Goal: Information Seeking & Learning: Learn about a topic

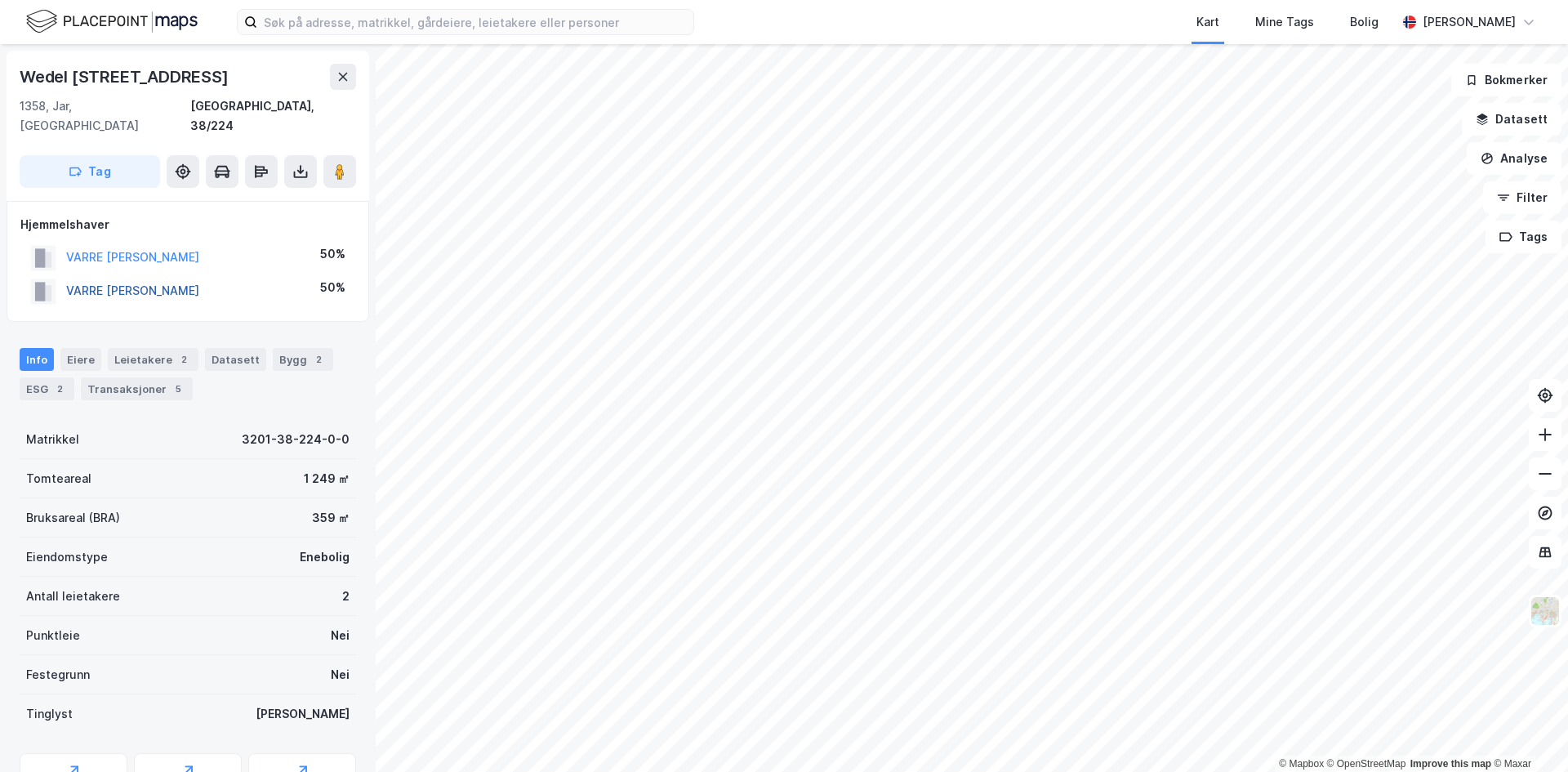
click at [0, 0] on button "VARRE [PERSON_NAME]" at bounding box center [0, 0] width 0 height 0
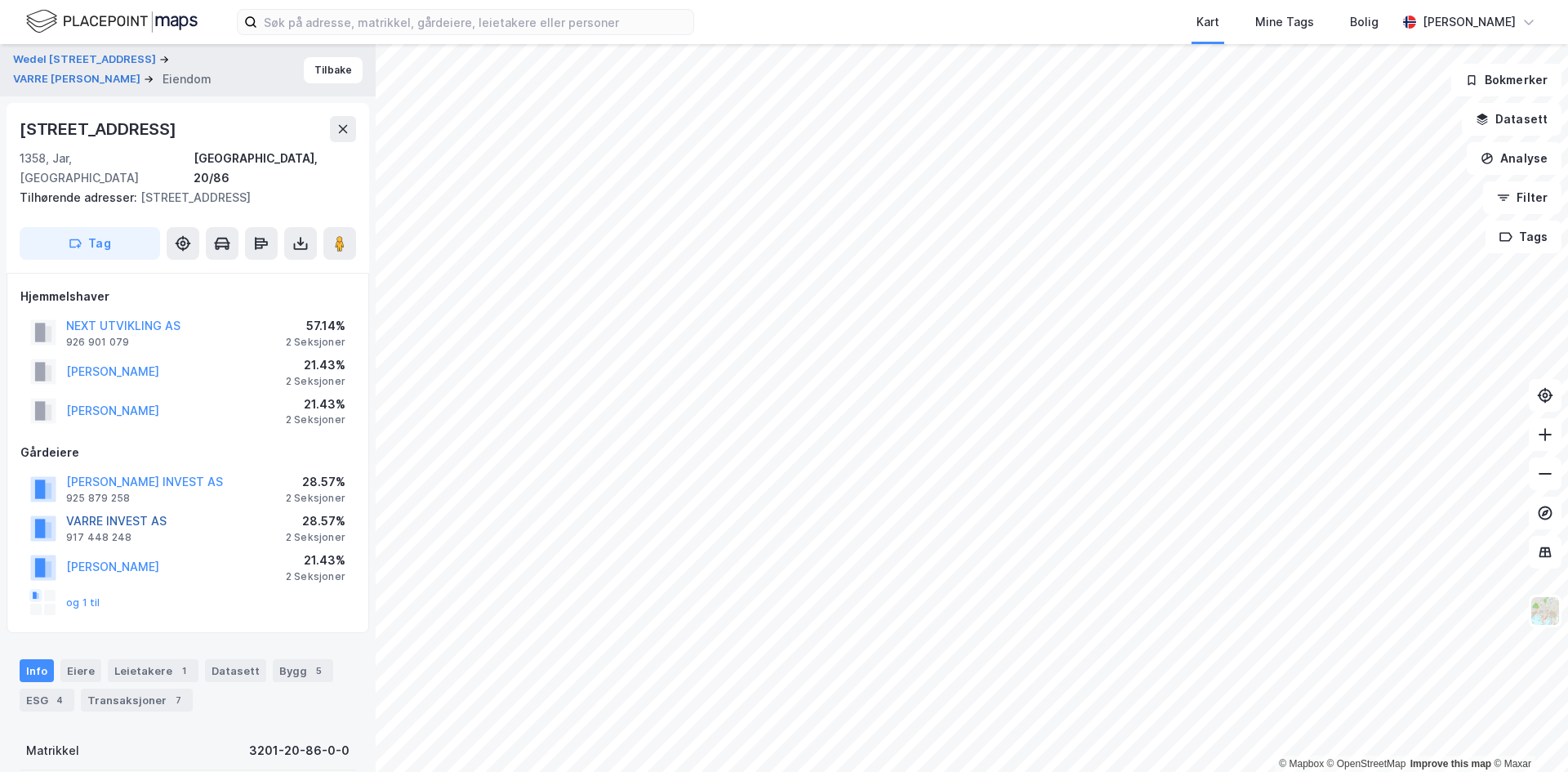
click at [0, 0] on button "VARRE INVEST AS" at bounding box center [0, 0] width 0 height 0
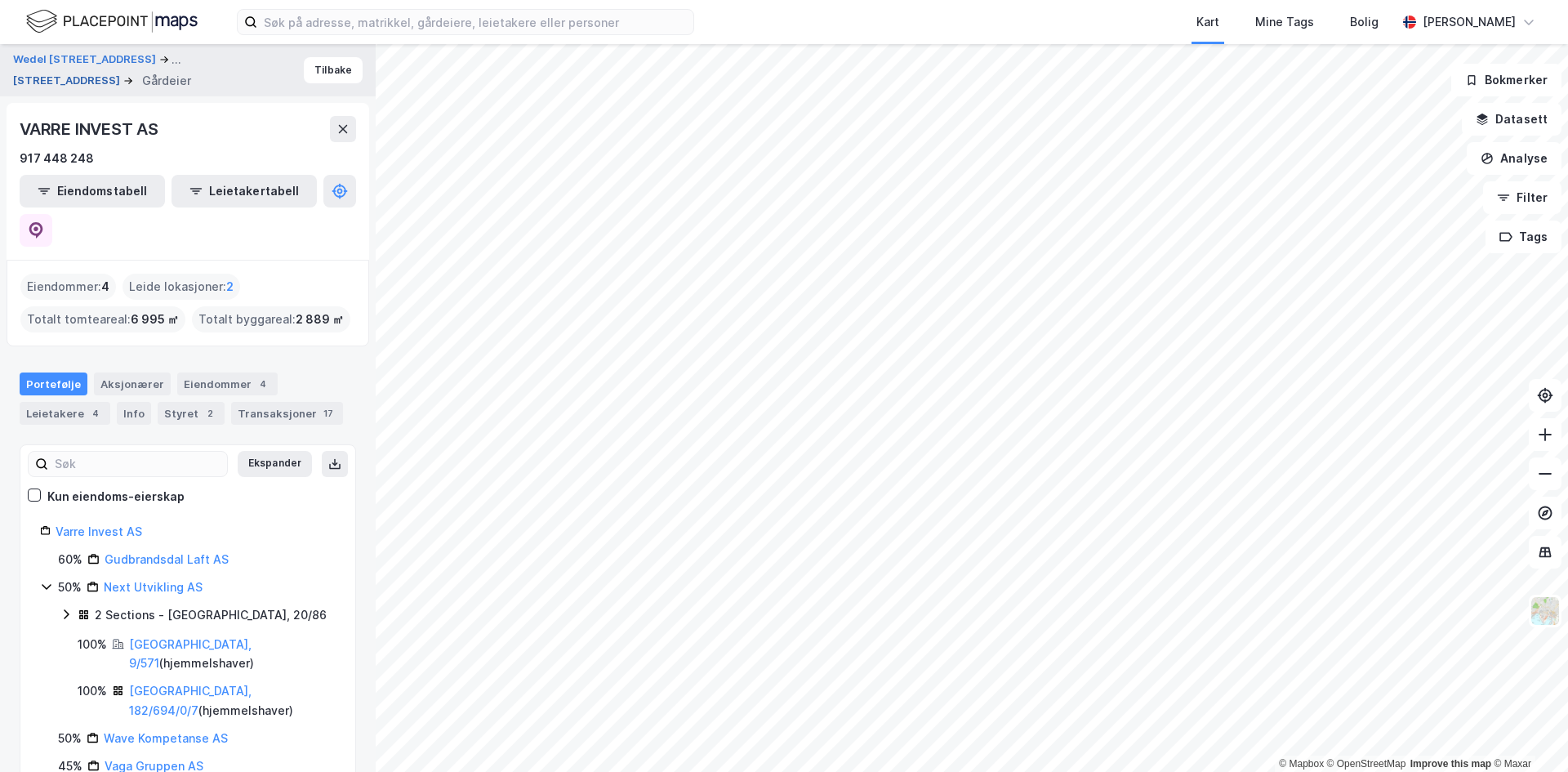
click at [80, 80] on button "[STREET_ADDRESS]" at bounding box center [68, 80] width 110 height 16
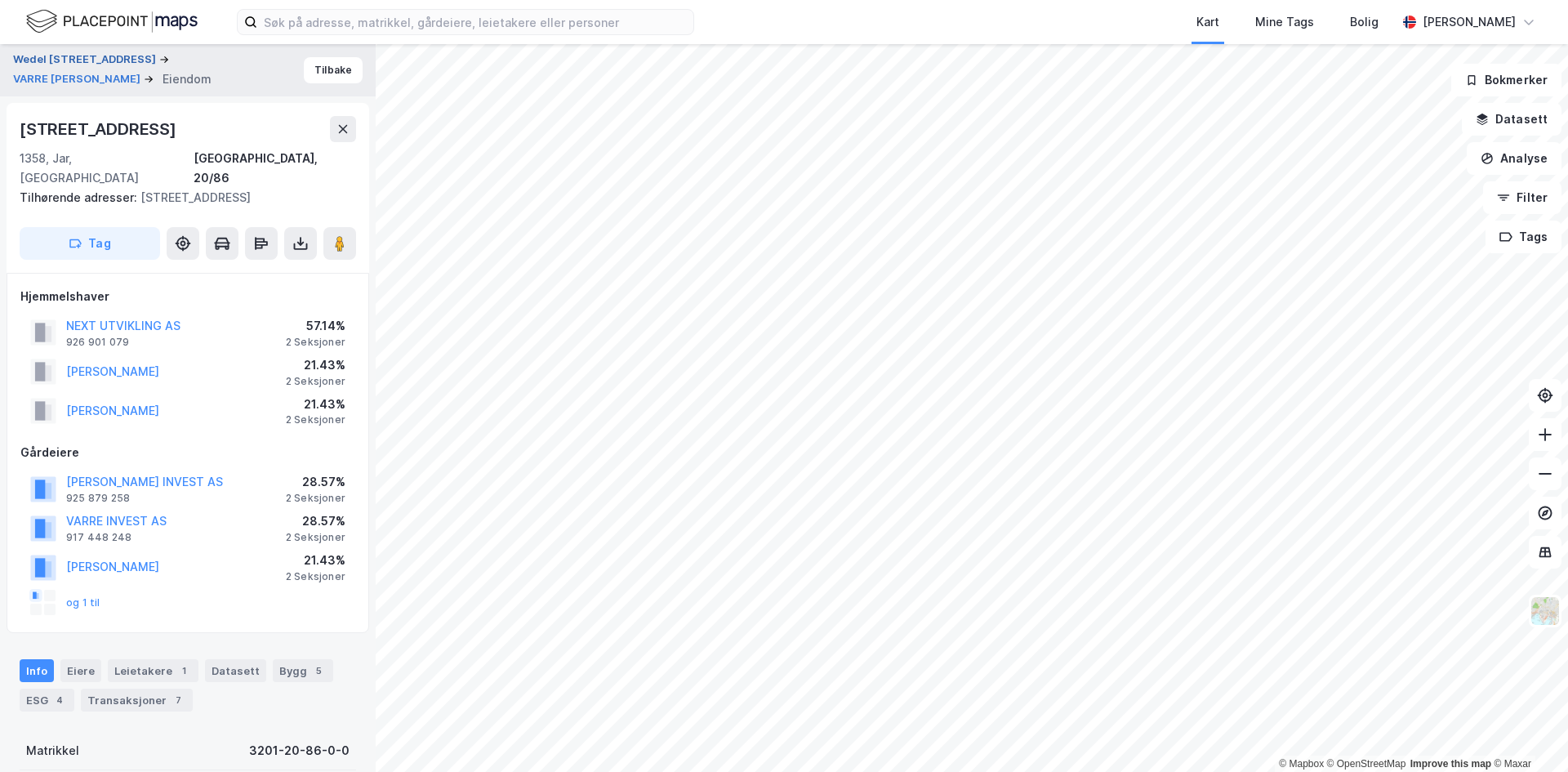
click at [40, 58] on button "Wedel [STREET_ADDRESS]" at bounding box center [86, 59] width 146 height 16
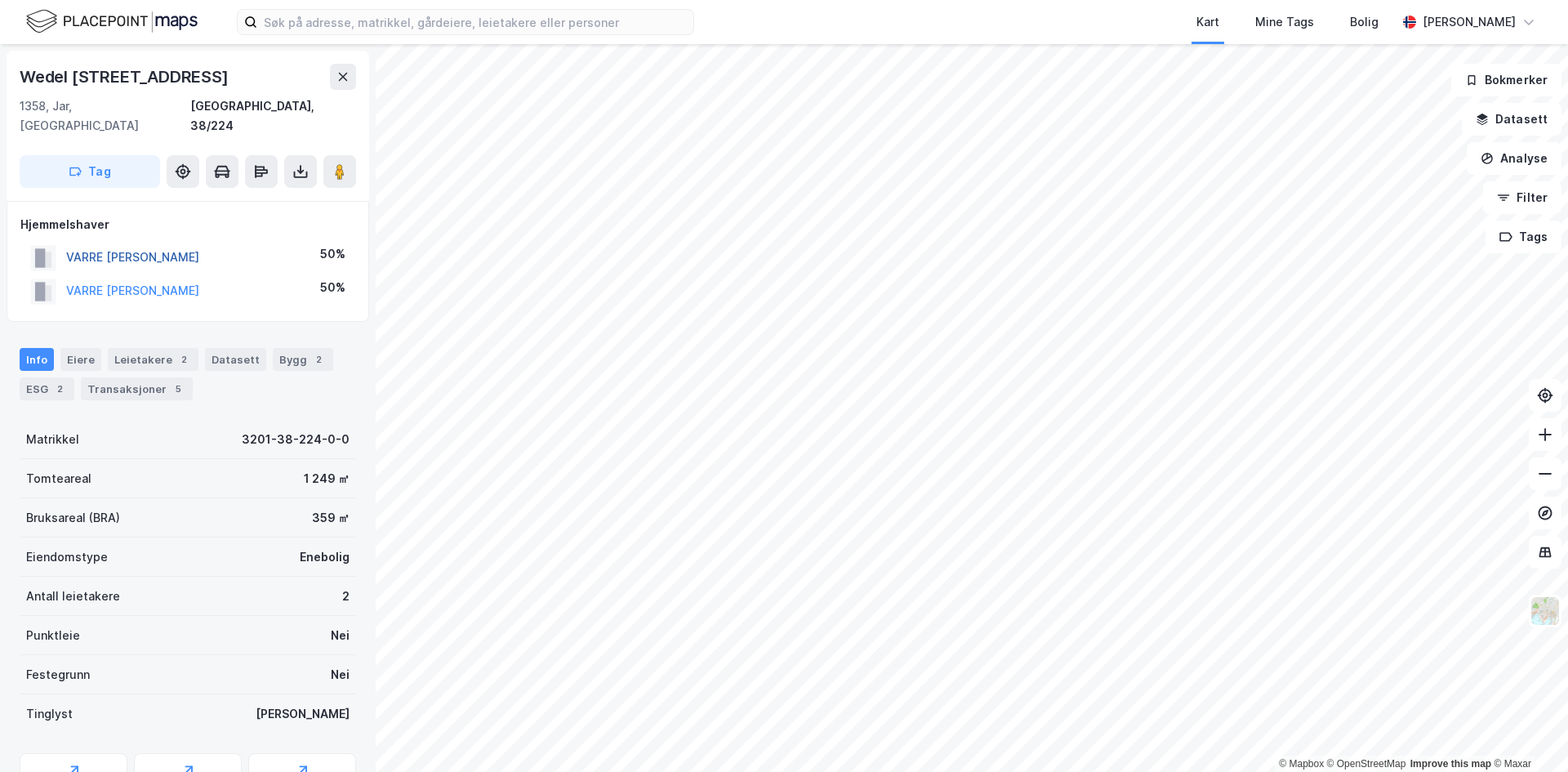
click at [0, 0] on button "VARRE [PERSON_NAME]" at bounding box center [0, 0] width 0 height 0
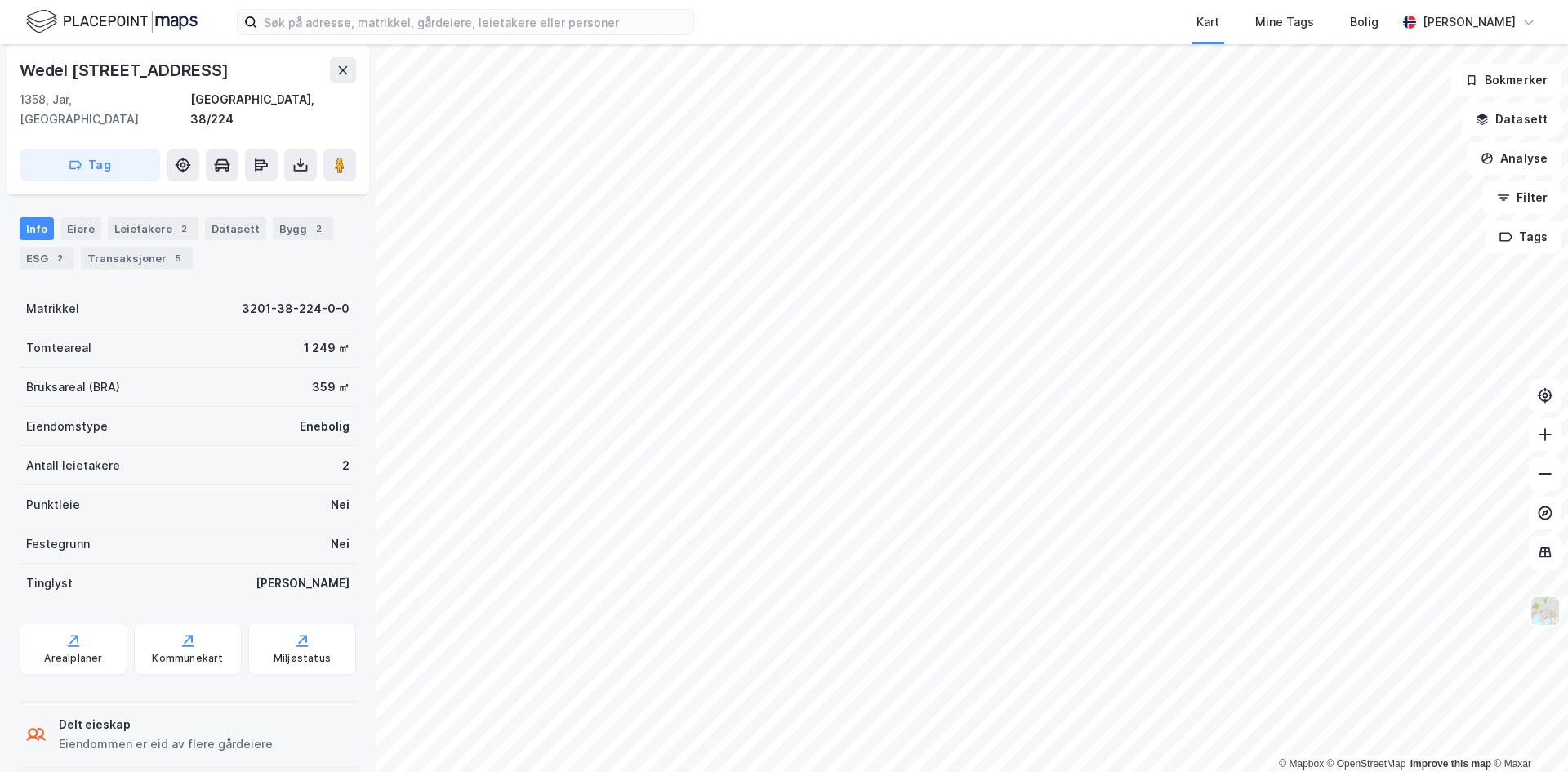
scroll to position [134, 0]
click at [106, 244] on div "Transaksjoner 5" at bounding box center [136, 256] width 112 height 23
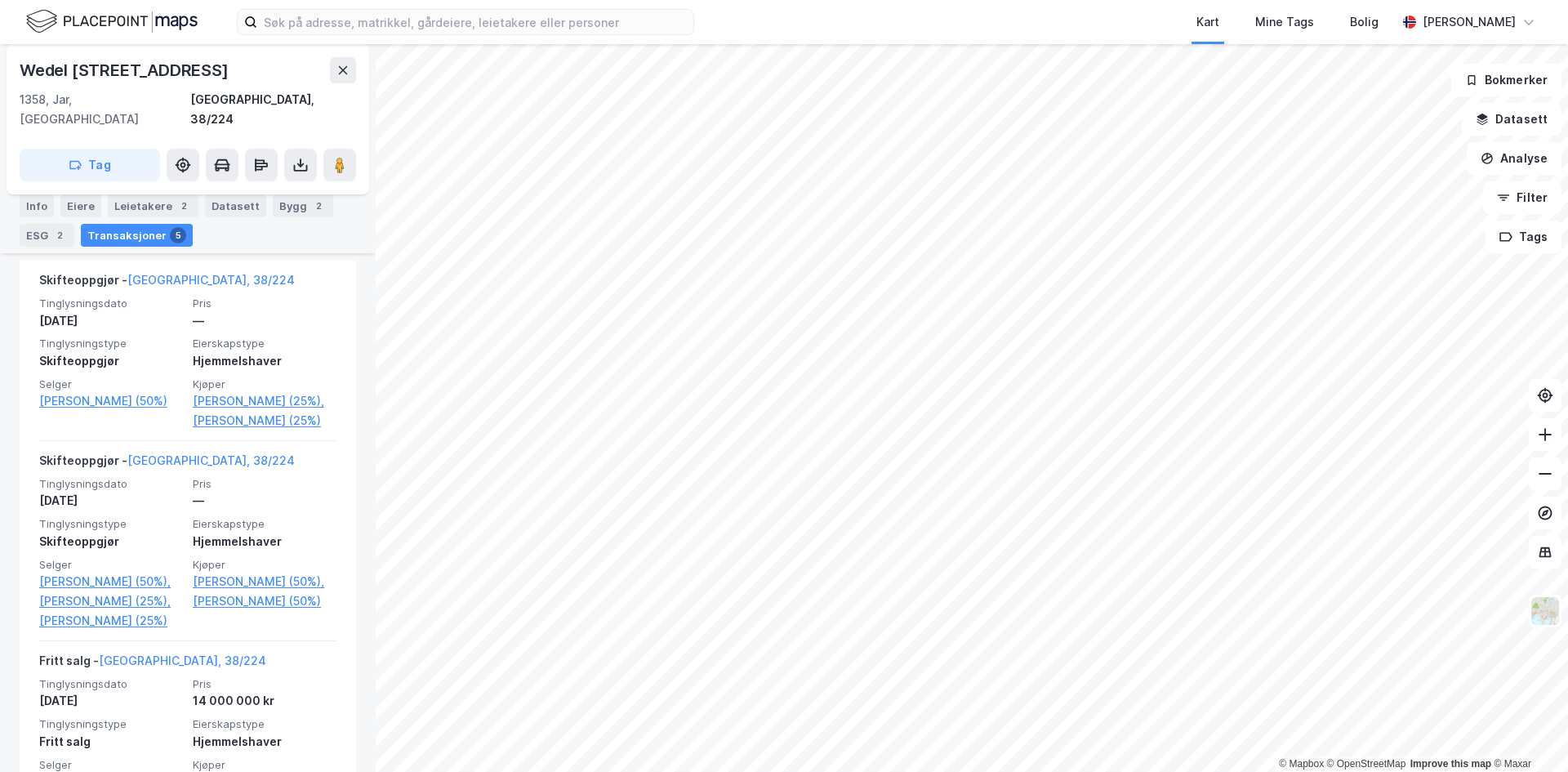
scroll to position [421, 0]
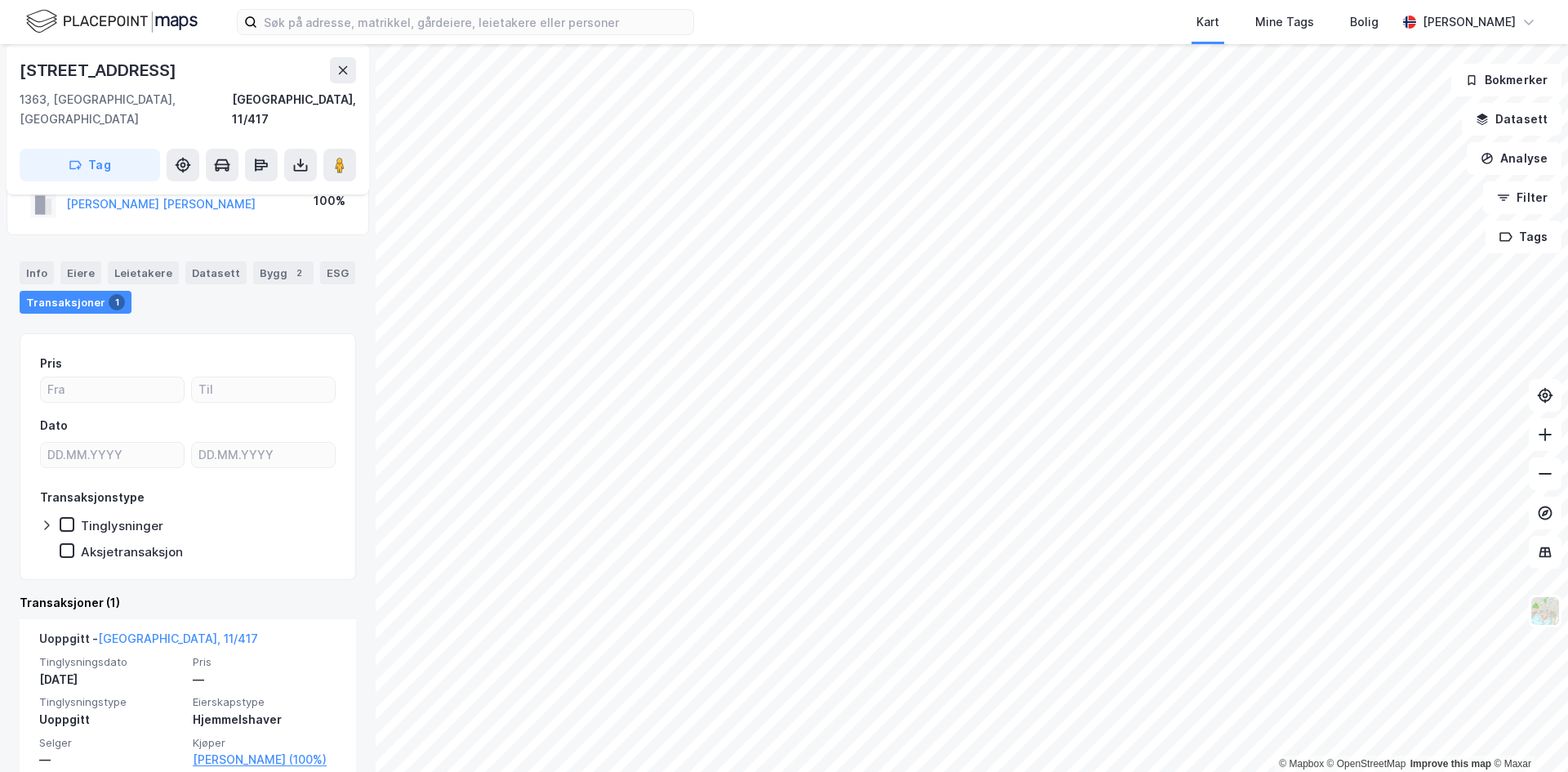
scroll to position [80, 0]
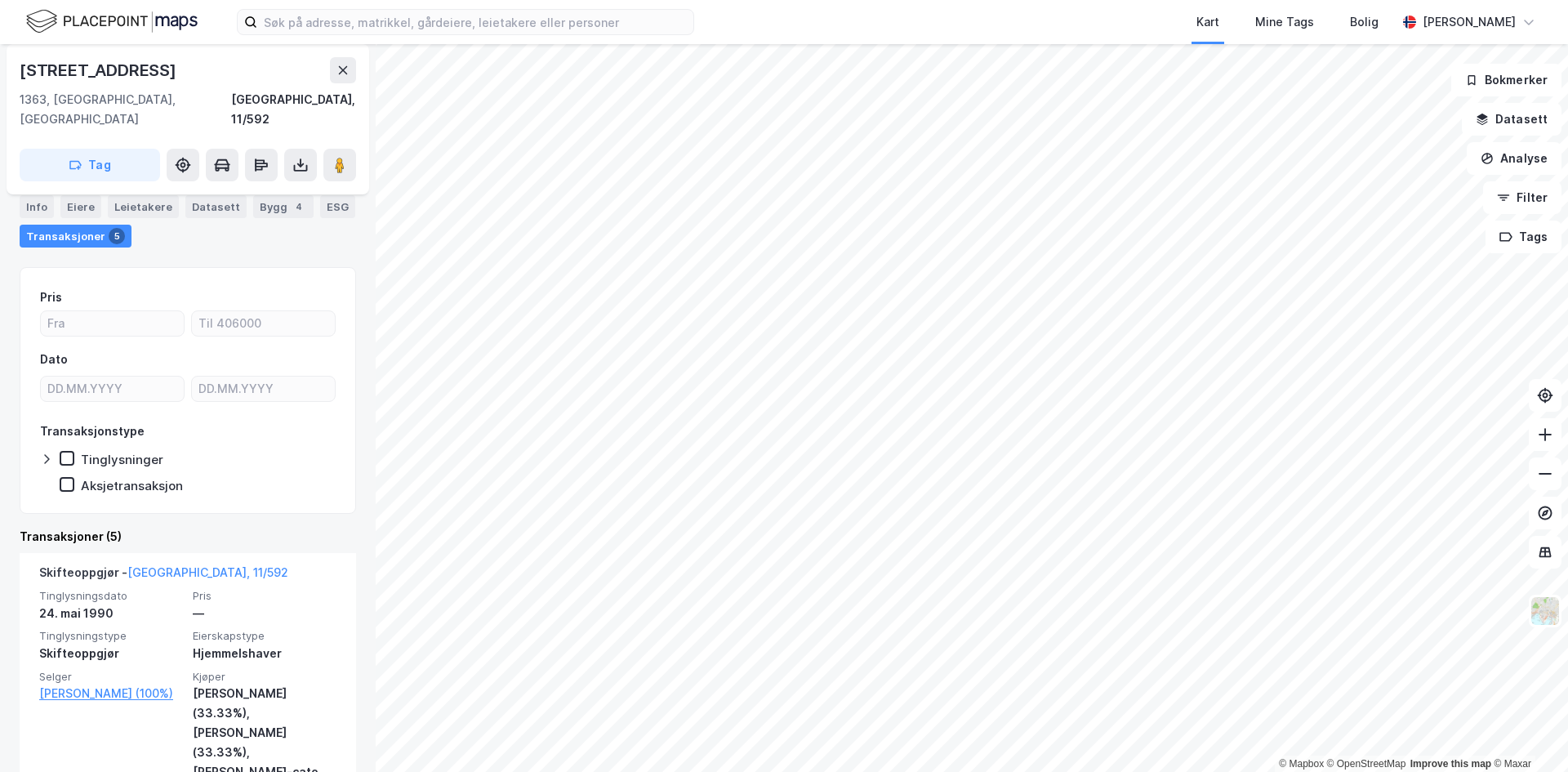
scroll to position [164, 0]
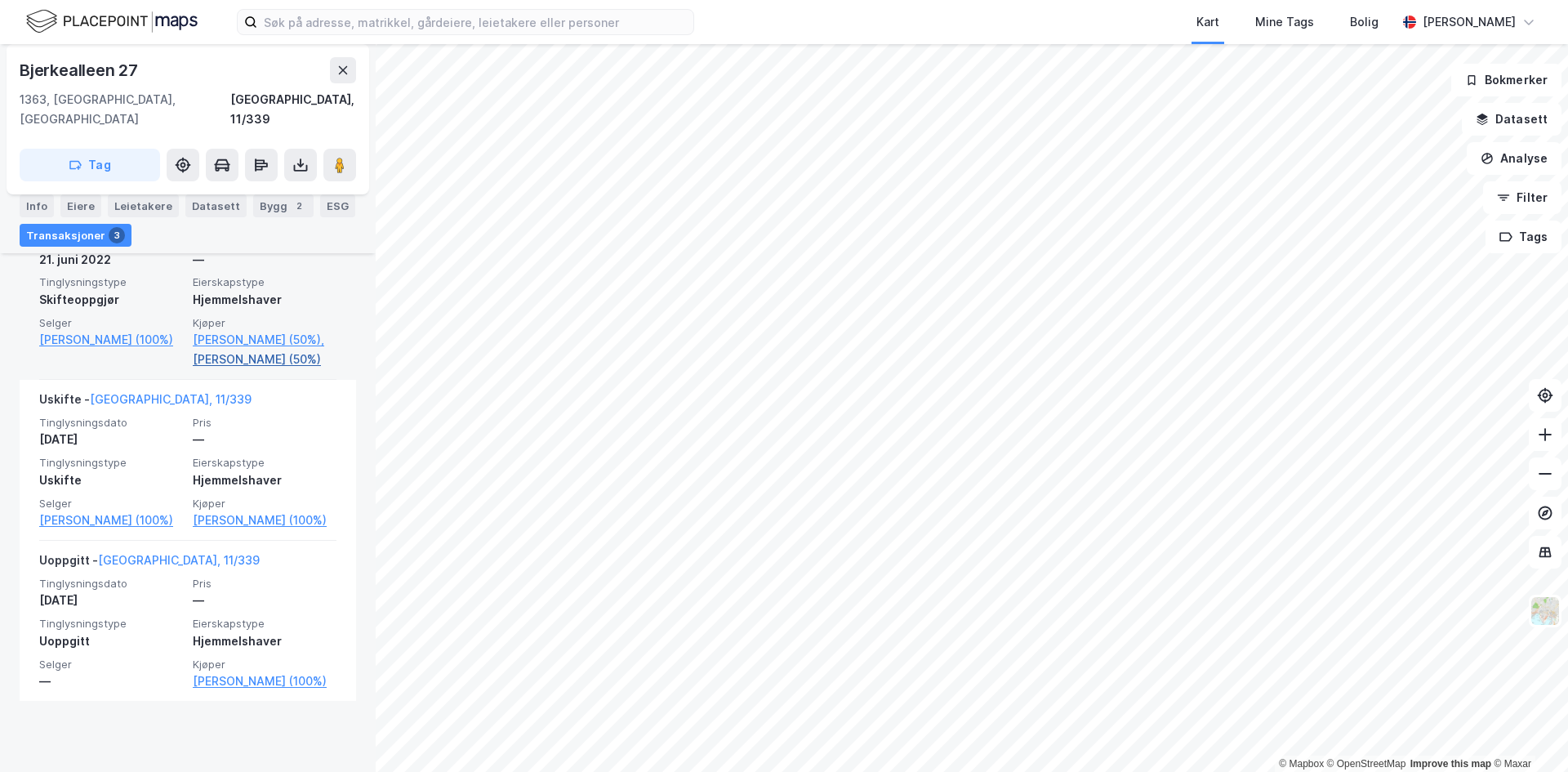
scroll to position [514, 0]
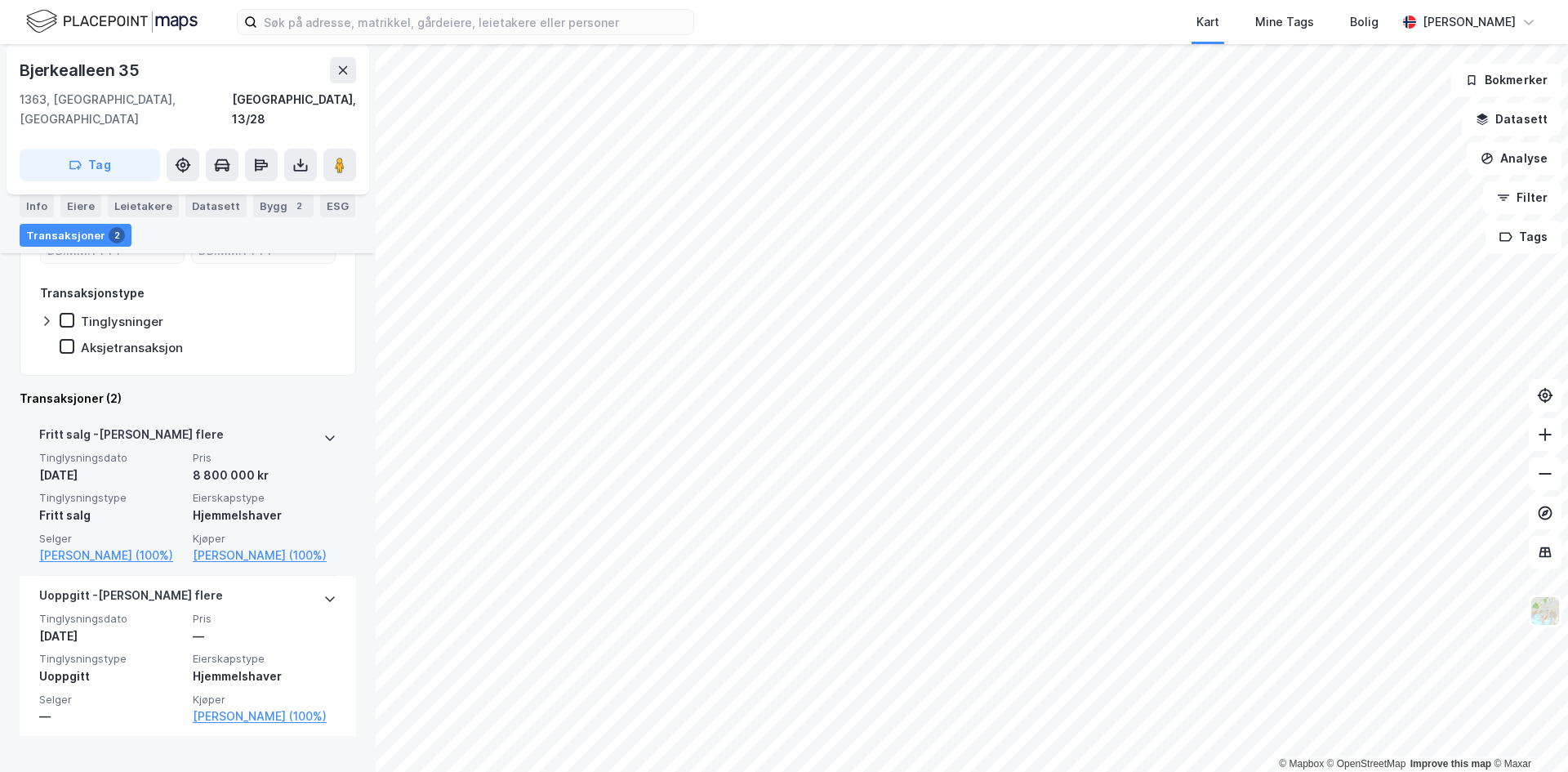
scroll to position [261, 0]
click at [231, 542] on link "[PERSON_NAME] (100%)" at bounding box center [264, 552] width 144 height 19
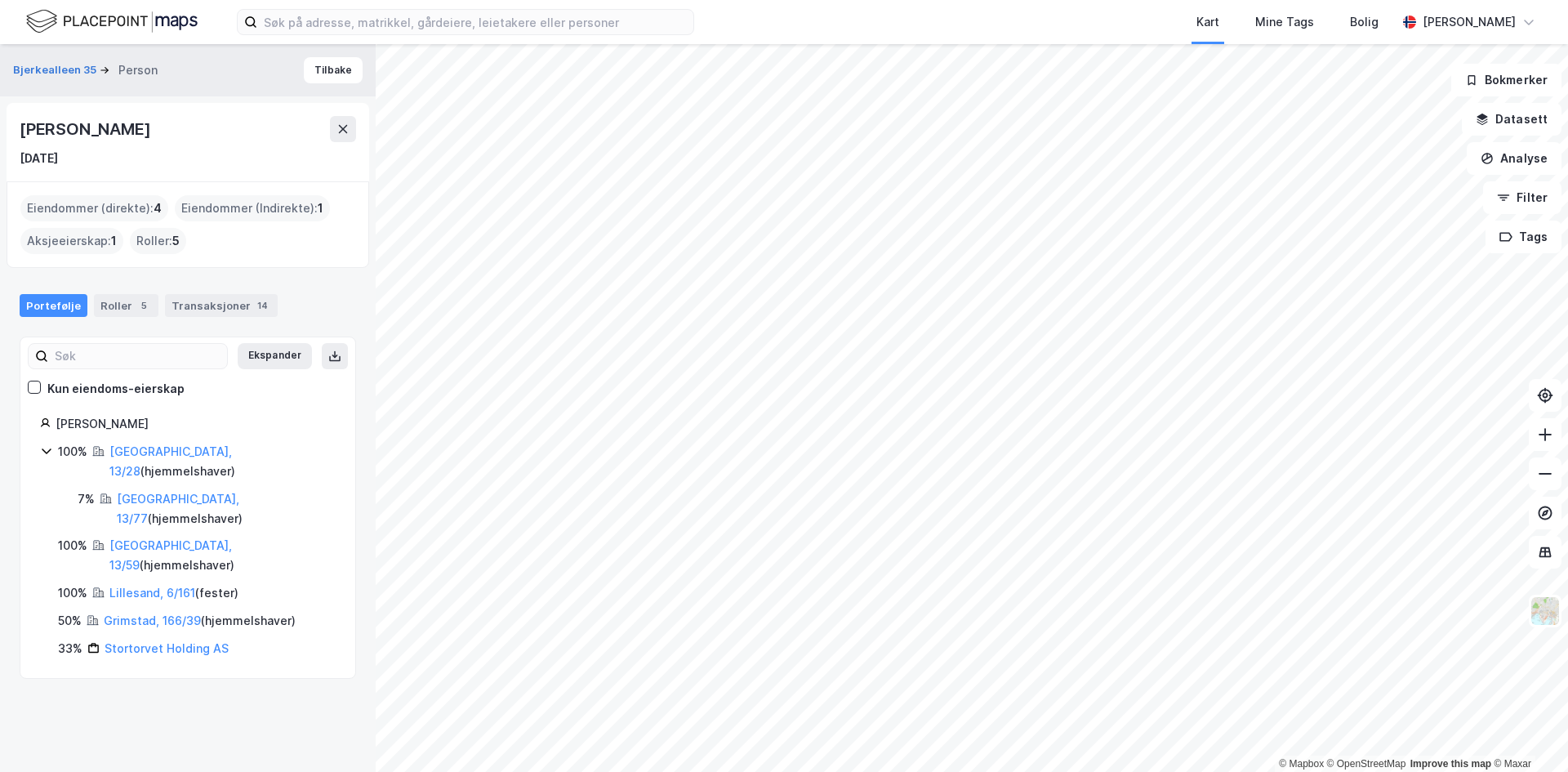
drag, startPoint x: 92, startPoint y: 157, endPoint x: 43, endPoint y: 157, distance: 49.0
click at [46, 157] on div "[DATE]" at bounding box center [187, 158] width 337 height 19
click at [86, 160] on div "[DATE]" at bounding box center [187, 158] width 337 height 19
drag, startPoint x: 133, startPoint y: 125, endPoint x: 5, endPoint y: 126, distance: 128.0
click at [5, 126] on div "Bjerkealleen 35 Person Tilbake [PERSON_NAME] [DATE] Eiendommer (direkte) : 4 Ei…" at bounding box center [187, 408] width 376 height 728
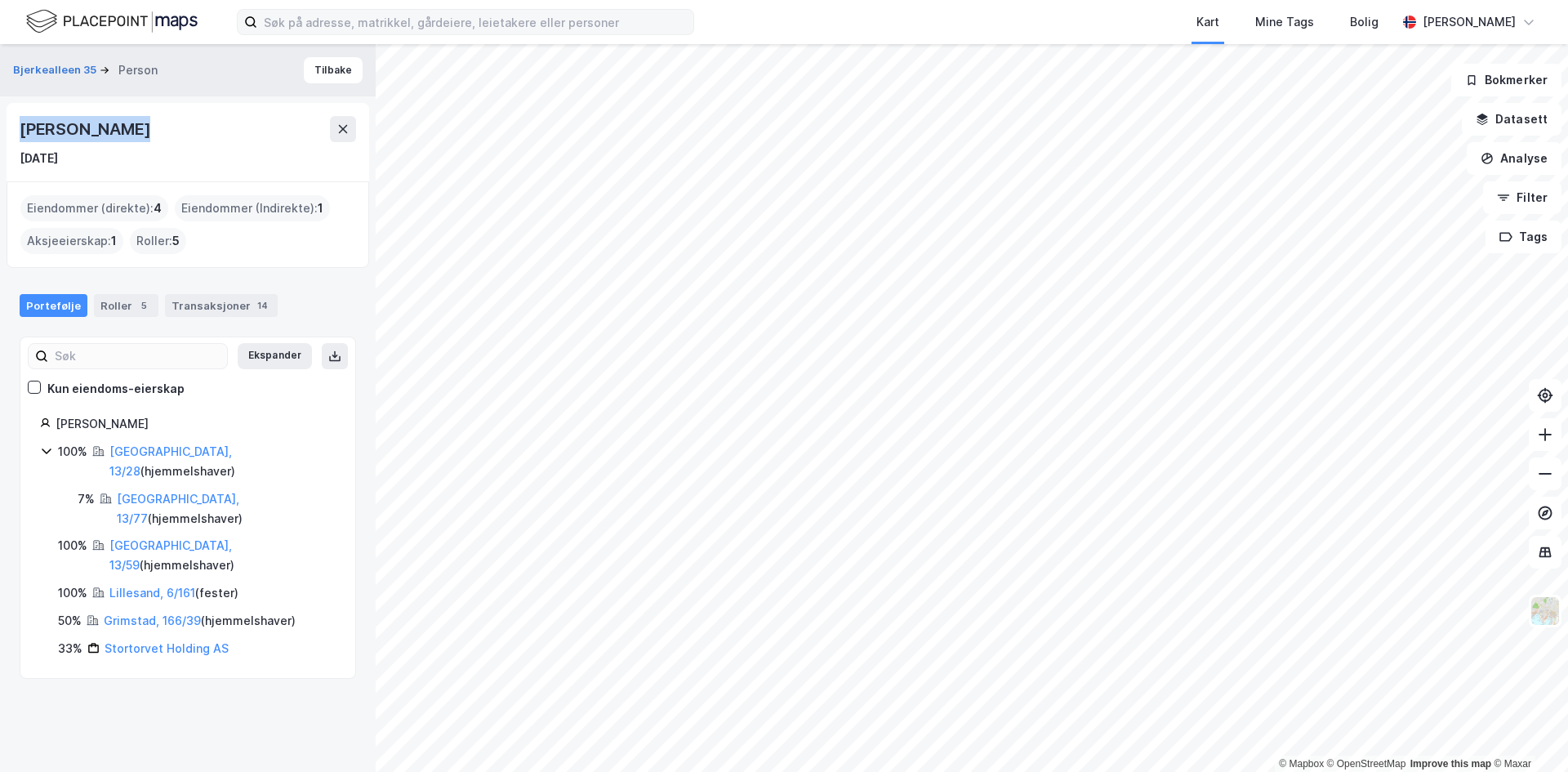
copy div "[PERSON_NAME]"
click at [51, 69] on button "Bjerkealleen 35" at bounding box center [57, 70] width 87 height 16
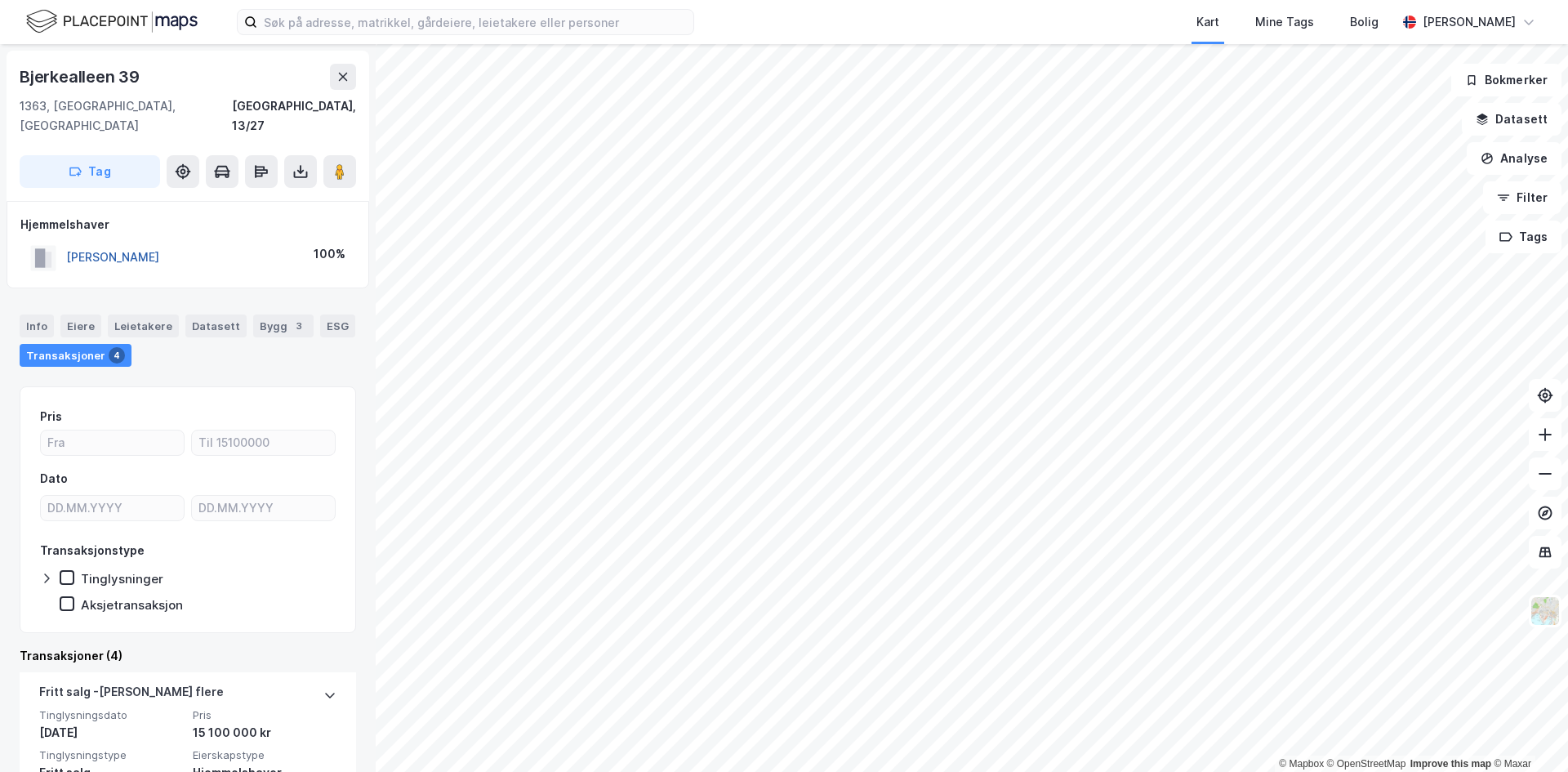
click at [0, 0] on button "[PERSON_NAME]" at bounding box center [0, 0] width 0 height 0
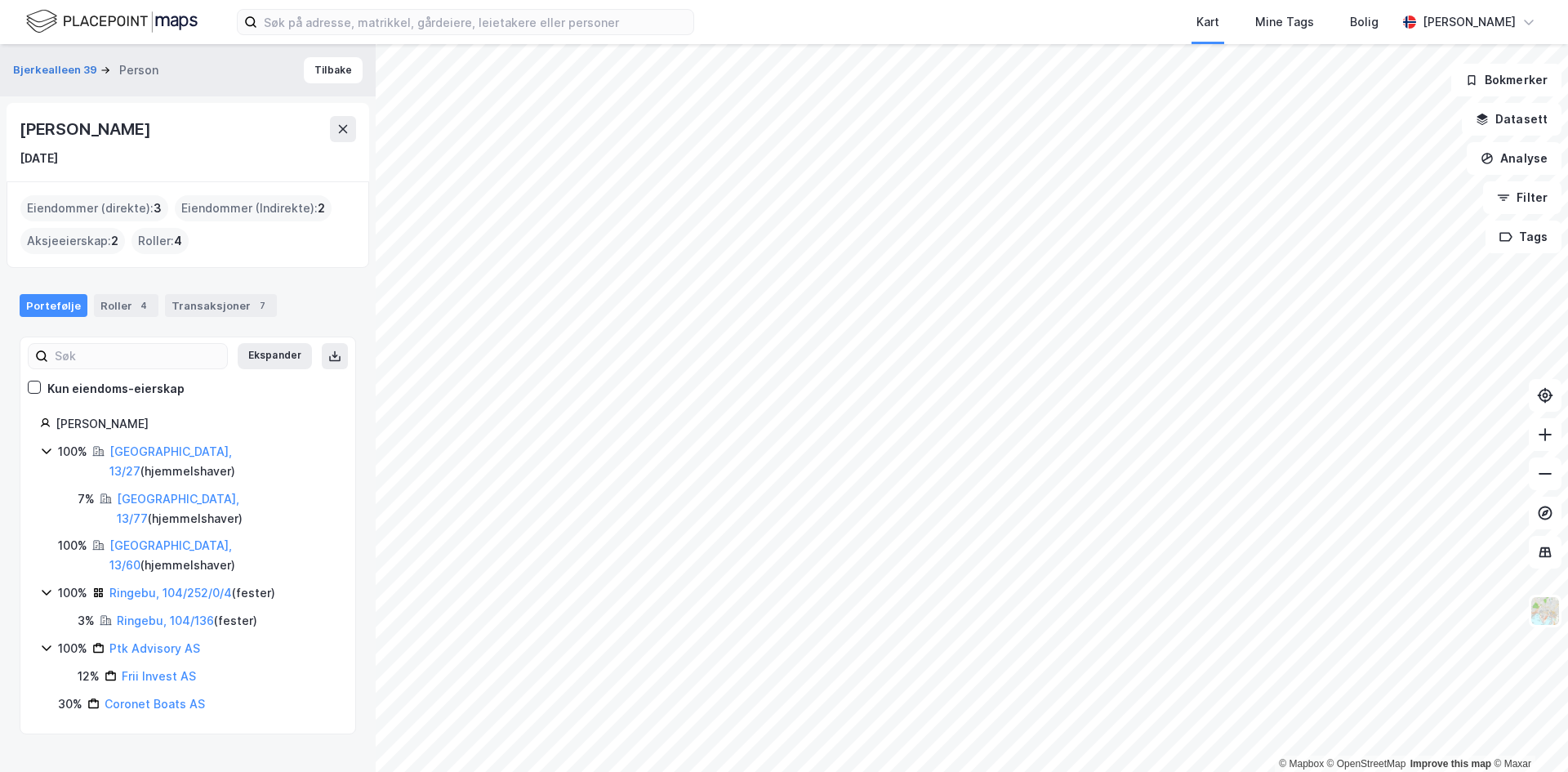
drag, startPoint x: 92, startPoint y: 157, endPoint x: 69, endPoint y: 157, distance: 23.0
click at [69, 157] on div "[DATE]" at bounding box center [187, 158] width 337 height 19
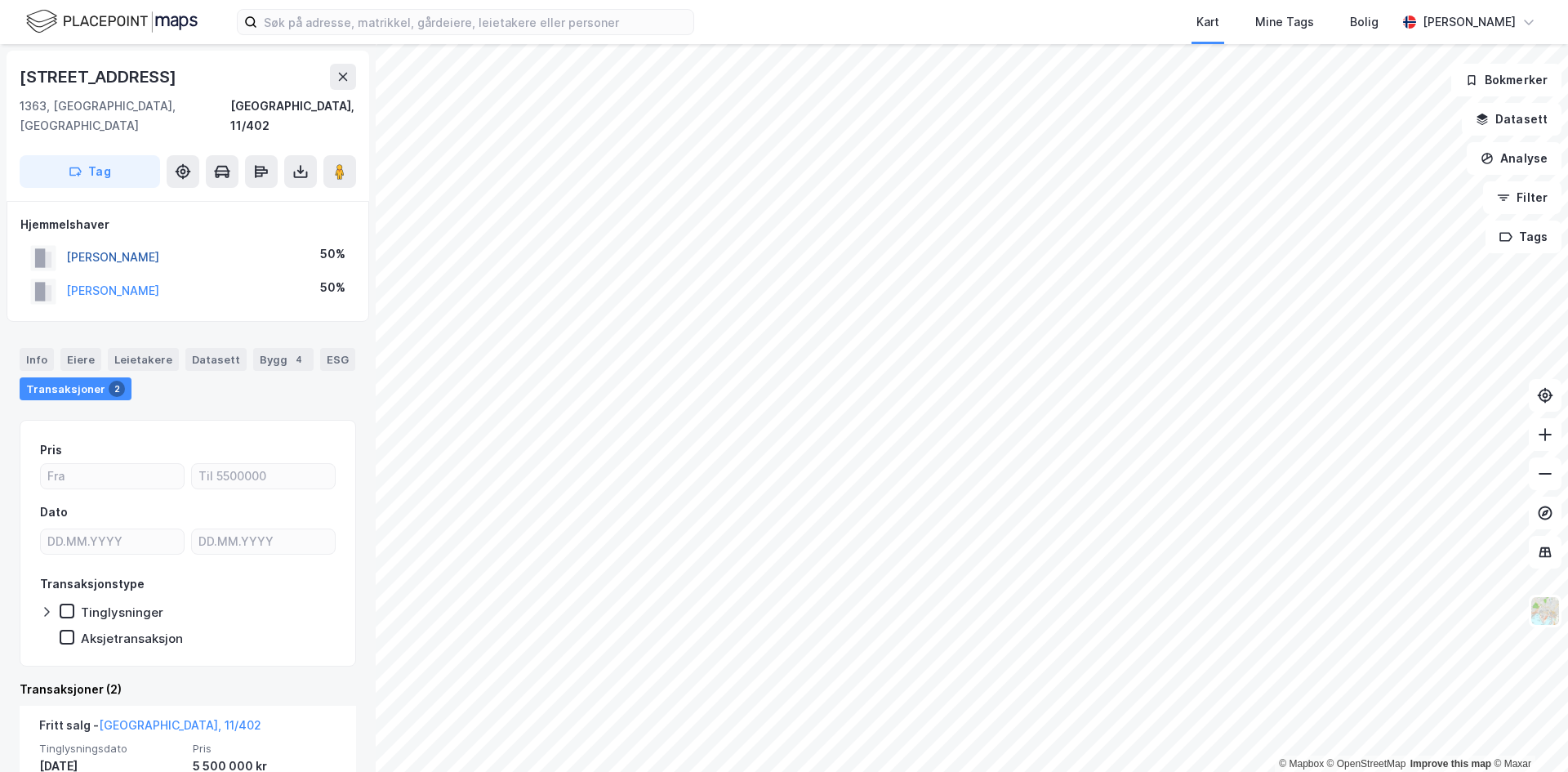
click at [0, 0] on button "[PERSON_NAME]" at bounding box center [0, 0] width 0 height 0
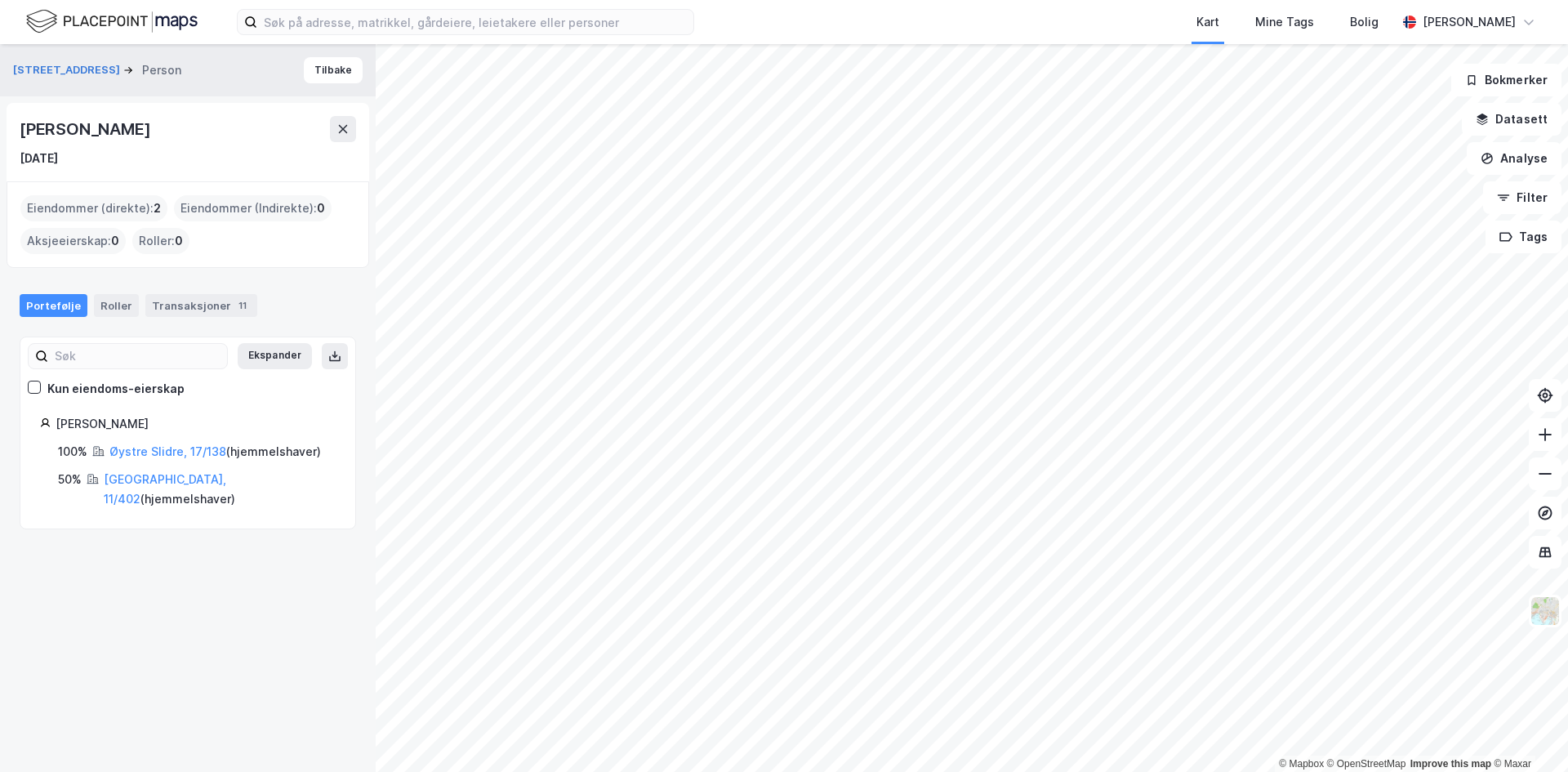
drag, startPoint x: 96, startPoint y: 158, endPoint x: 52, endPoint y: 157, distance: 44.0
click at [52, 157] on div "[DATE]" at bounding box center [187, 158] width 337 height 19
click at [95, 161] on div "[DATE]" at bounding box center [187, 158] width 337 height 19
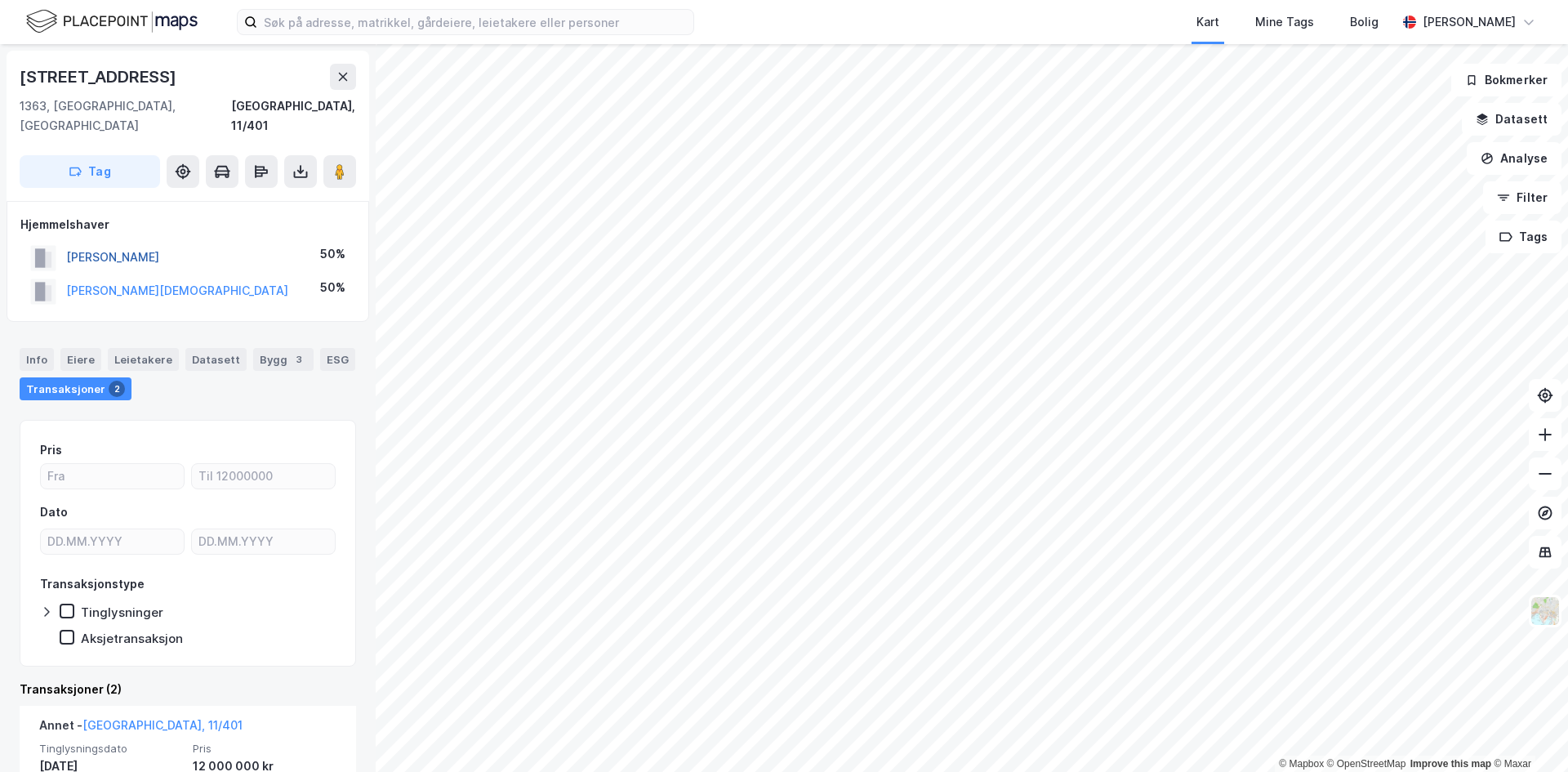
click at [0, 0] on button "[PERSON_NAME]" at bounding box center [0, 0] width 0 height 0
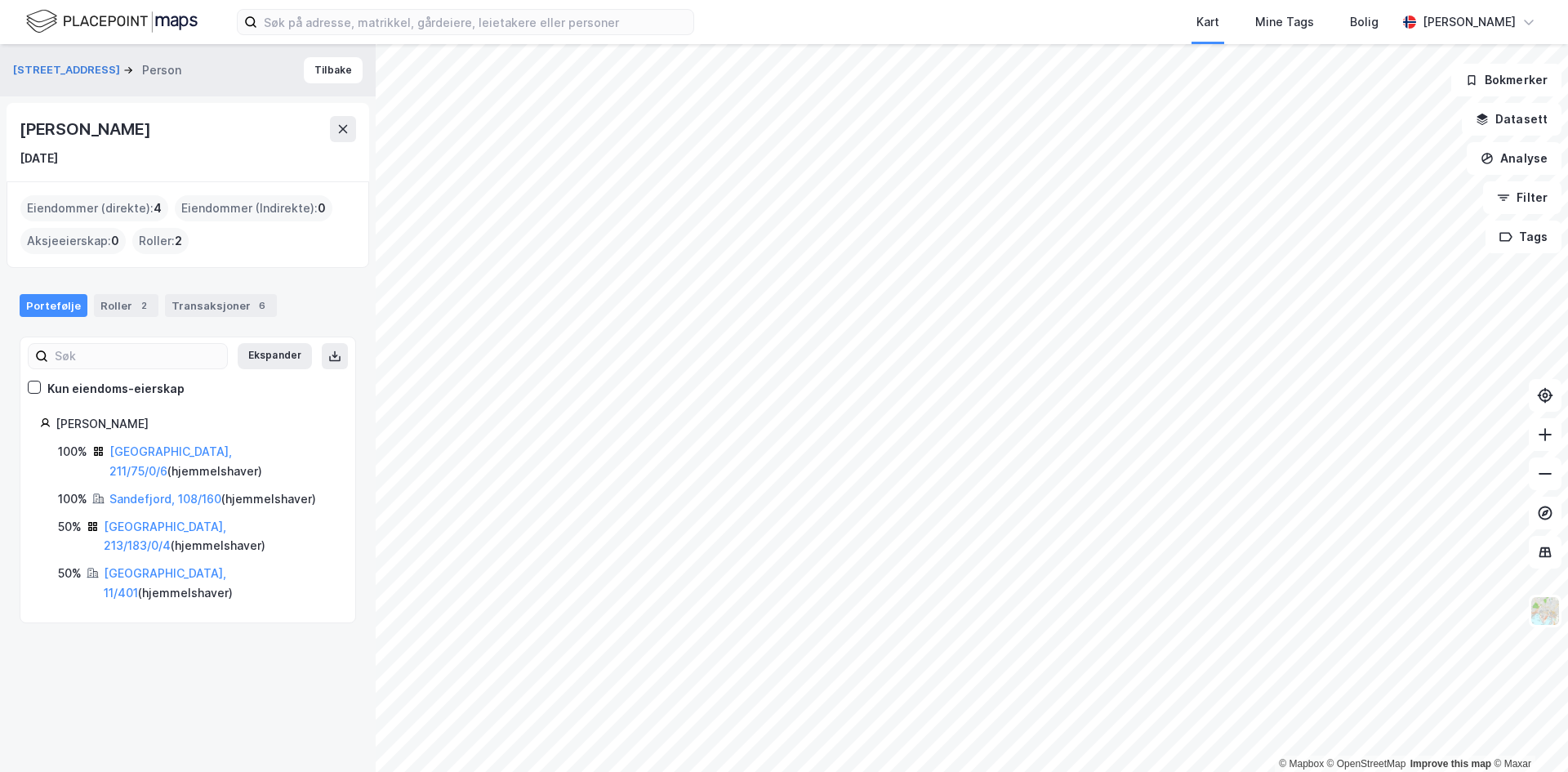
drag, startPoint x: 81, startPoint y: 161, endPoint x: 57, endPoint y: 161, distance: 24.0
click at [57, 161] on div "[DATE]" at bounding box center [38, 158] width 38 height 19
